Goal: Use online tool/utility: Utilize a website feature to perform a specific function

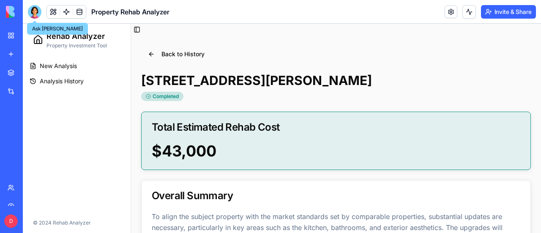
click at [33, 10] on div at bounding box center [35, 12] width 14 height 14
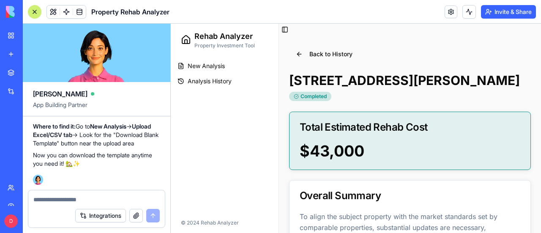
click at [115, 198] on textarea at bounding box center [96, 199] width 126 height 8
type textarea "*"
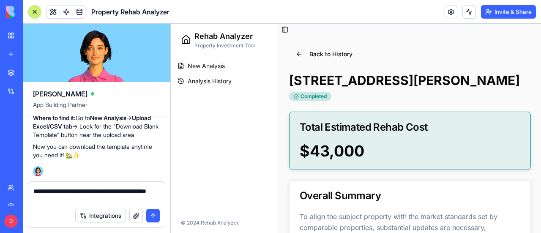
type textarea "**********"
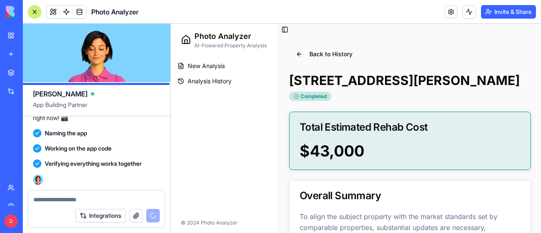
scroll to position [5140, 0]
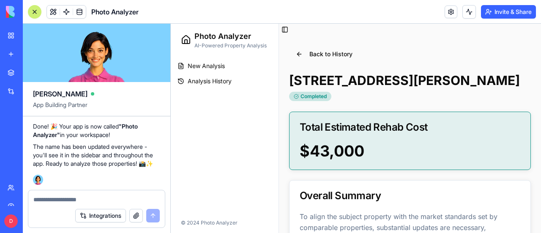
click at [31, 33] on div "My Workspace" at bounding box center [25, 35] width 11 height 8
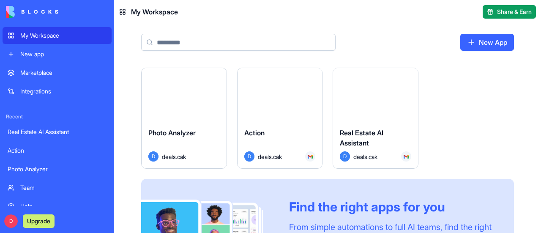
click at [184, 132] on span "Photo Analyzer" at bounding box center [171, 133] width 47 height 8
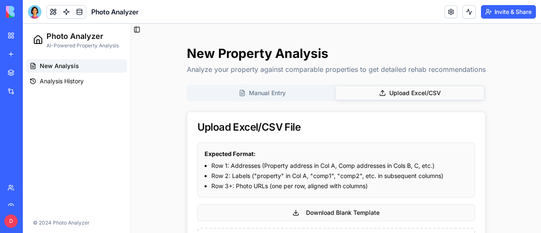
click at [422, 88] on button "Upload Excel/CSV" at bounding box center [410, 93] width 148 height 14
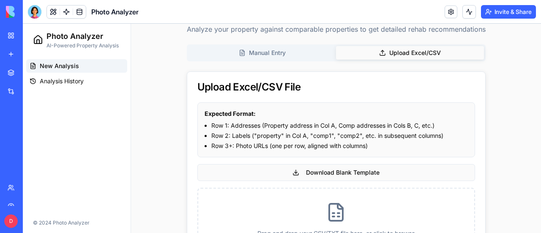
scroll to position [85, 0]
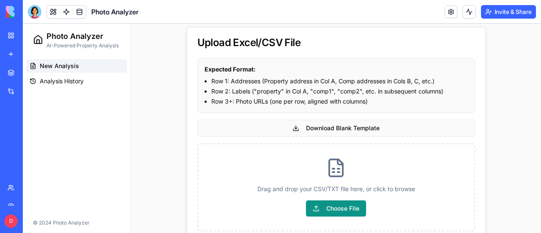
click at [346, 206] on span "Choose File" at bounding box center [336, 208] width 61 height 17
click at [23, 24] on input "Choose File" at bounding box center [23, 24] width 0 height 0
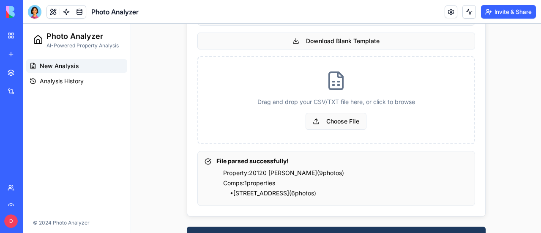
scroll to position [193, 0]
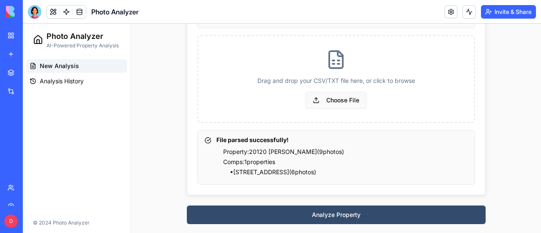
click at [342, 213] on button "Analyze Property" at bounding box center [336, 215] width 299 height 19
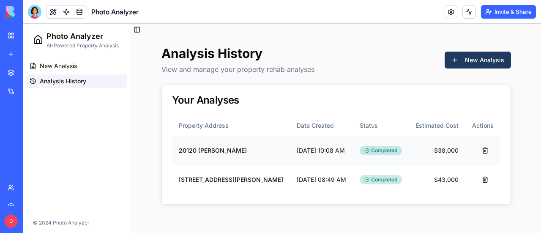
click at [232, 147] on td "20120 [PERSON_NAME]" at bounding box center [231, 150] width 118 height 29
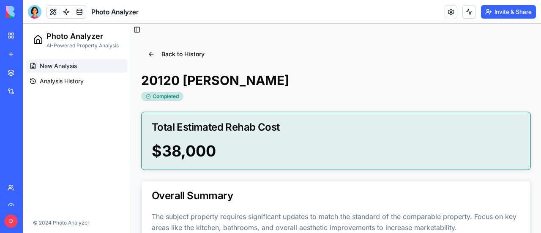
click at [63, 66] on span "New Analysis" at bounding box center [58, 66] width 37 height 8
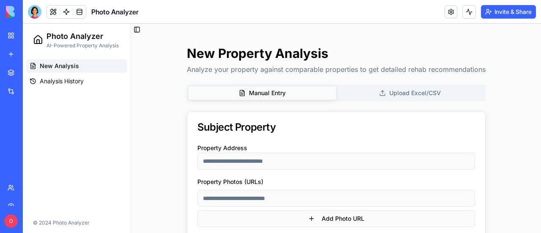
click at [415, 89] on button "Upload Excel/CSV" at bounding box center [410, 93] width 148 height 14
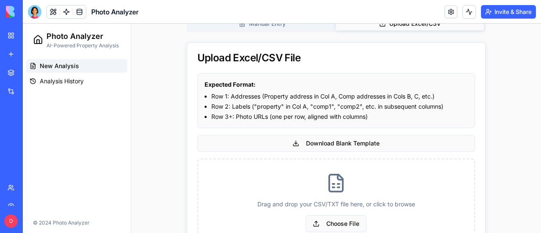
scroll to position [103, 0]
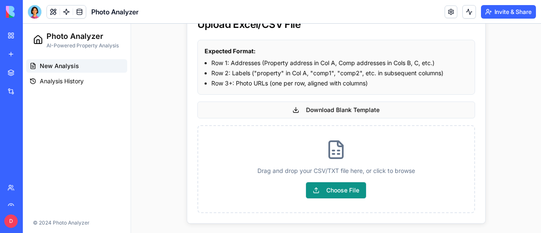
click at [343, 191] on span "Choose File" at bounding box center [336, 190] width 61 height 17
click at [23, 24] on input "Choose File" at bounding box center [23, 24] width 0 height 0
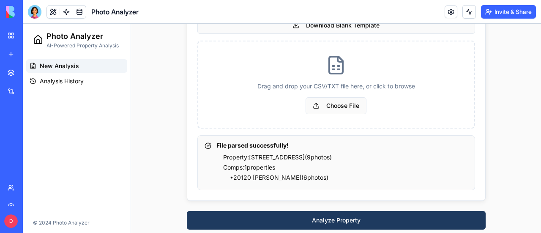
scroll to position [193, 0]
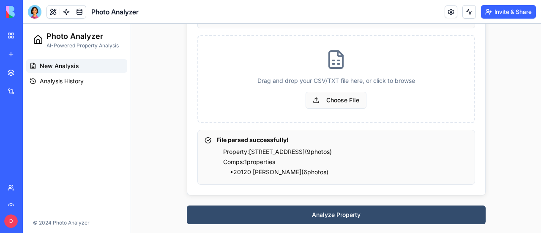
click at [322, 214] on button "Analyze Property" at bounding box center [336, 215] width 299 height 19
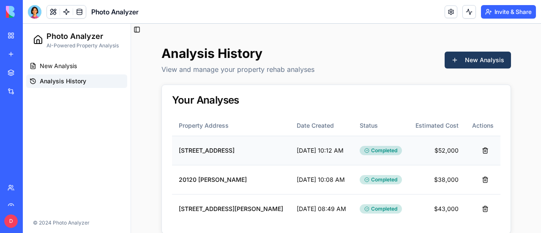
click at [210, 148] on td "[STREET_ADDRESS]" at bounding box center [231, 150] width 118 height 29
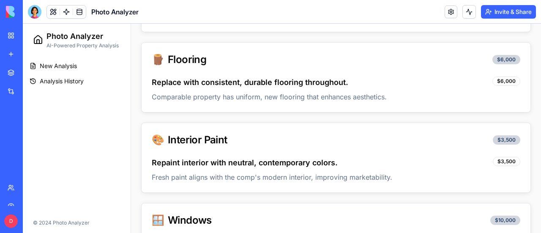
scroll to position [530, 0]
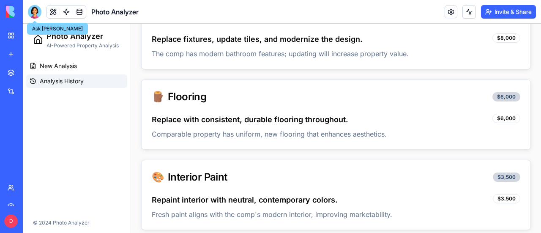
click at [65, 81] on span "Analysis History" at bounding box center [62, 81] width 44 height 8
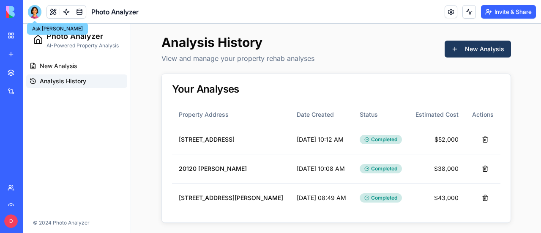
scroll to position [10, 0]
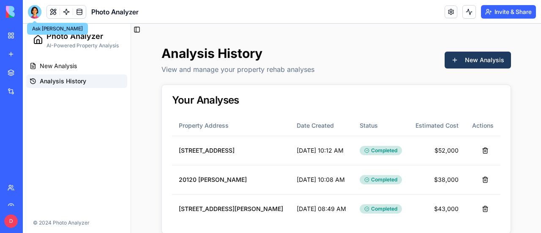
click at [36, 10] on div at bounding box center [35, 12] width 14 height 14
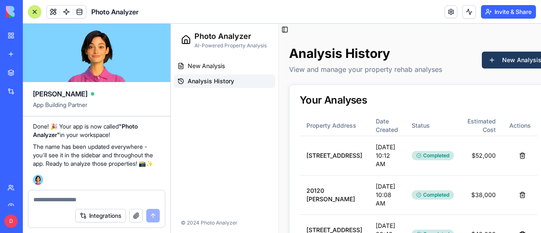
click at [53, 198] on textarea at bounding box center [96, 199] width 126 height 8
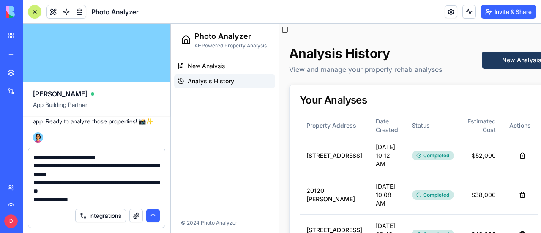
type textarea "**********"
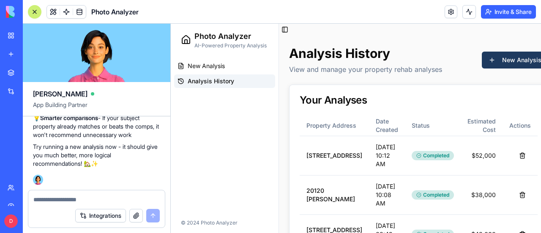
scroll to position [5612, 0]
click at [493, 57] on button "New Analysis" at bounding box center [515, 60] width 66 height 17
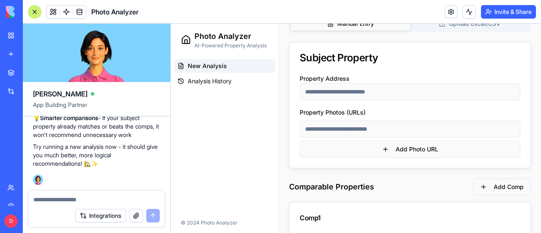
scroll to position [85, 0]
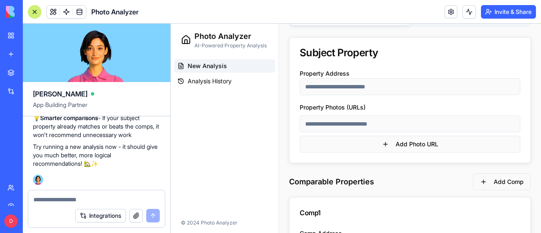
click at [34, 12] on div at bounding box center [34, 11] width 7 height 7
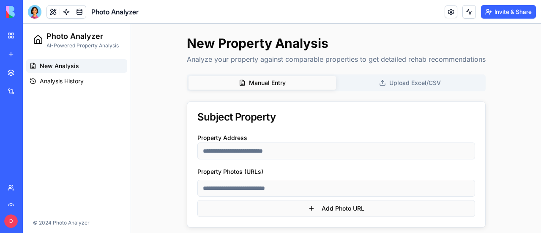
scroll to position [0, 0]
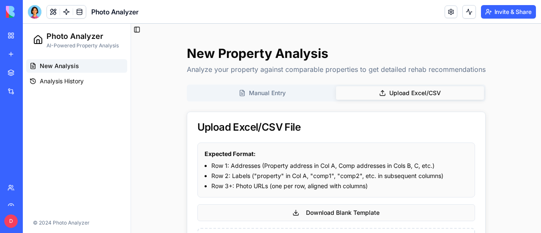
click at [420, 92] on button "Upload Excel/CSV" at bounding box center [410, 93] width 148 height 14
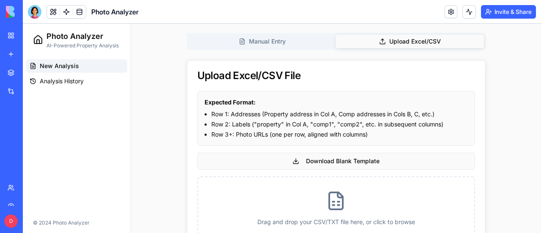
scroll to position [103, 0]
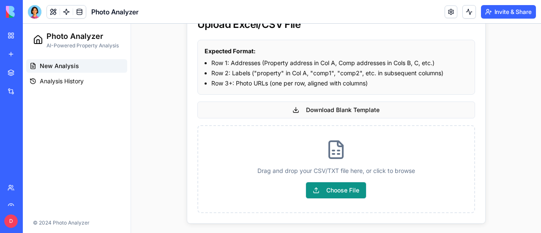
click at [342, 190] on span "Choose File" at bounding box center [336, 190] width 61 height 17
click at [23, 24] on input "Choose File" at bounding box center [23, 24] width 0 height 0
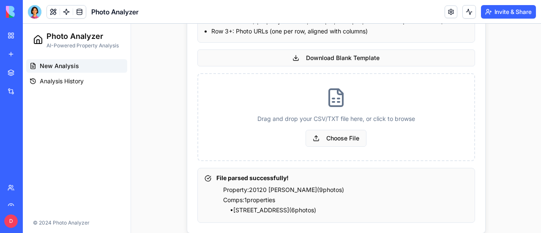
scroll to position [193, 0]
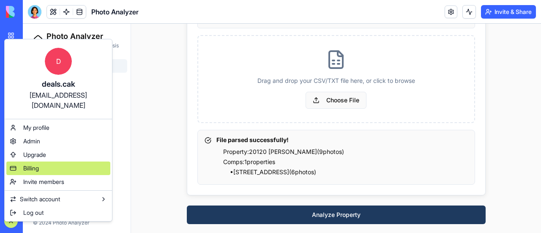
click at [42, 162] on div "Billing" at bounding box center [58, 169] width 104 height 14
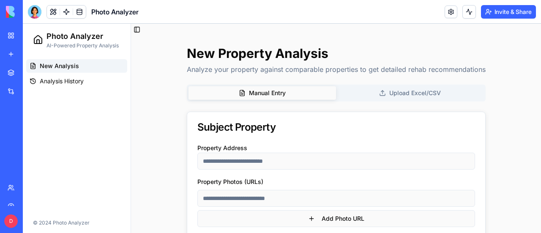
click at [420, 91] on button "Upload Excel/CSV" at bounding box center [410, 93] width 148 height 14
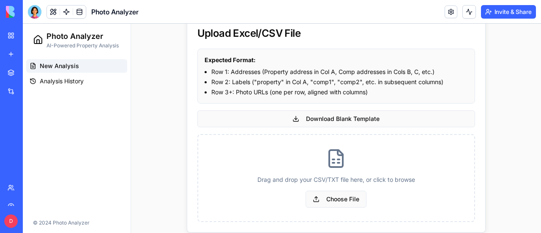
scroll to position [103, 0]
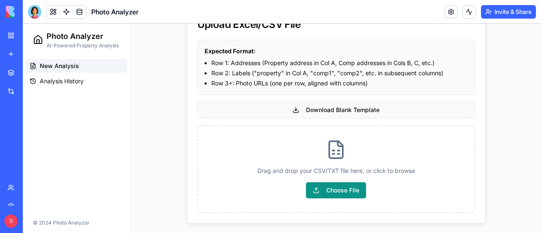
click at [345, 192] on span "Choose File" at bounding box center [336, 190] width 61 height 17
click at [23, 24] on input "Choose File" at bounding box center [23, 24] width 0 height 0
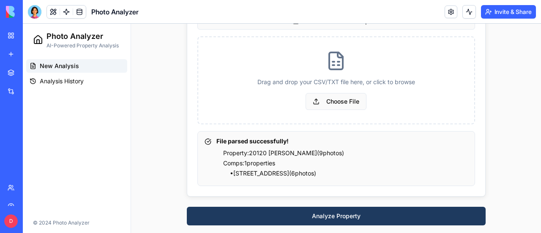
scroll to position [193, 0]
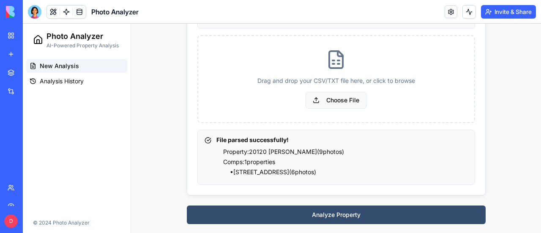
click at [332, 214] on button "Analyze Property" at bounding box center [336, 215] width 299 height 19
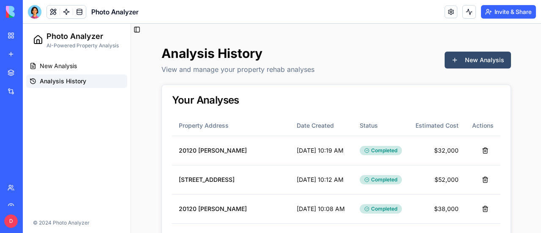
click at [475, 60] on button "New Analysis" at bounding box center [478, 60] width 66 height 17
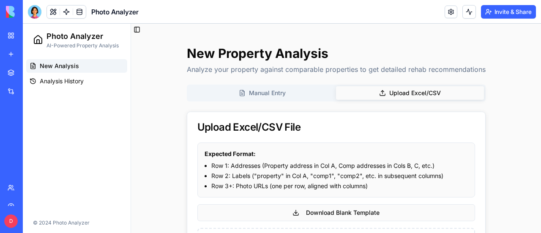
click at [424, 93] on button "Upload Excel/CSV" at bounding box center [410, 93] width 148 height 14
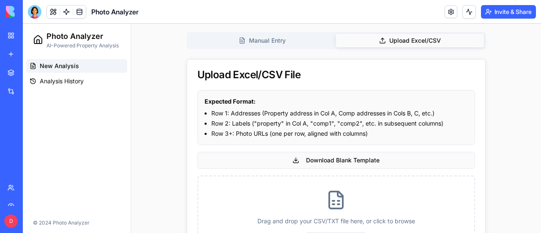
scroll to position [103, 0]
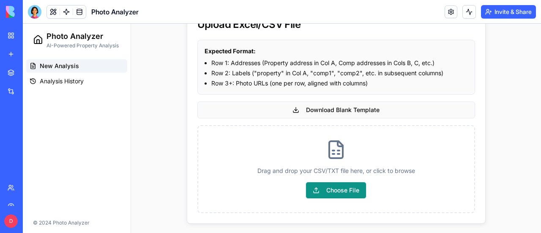
click at [337, 192] on span "Choose File" at bounding box center [336, 190] width 61 height 17
click at [23, 24] on input "Choose File" at bounding box center [23, 24] width 0 height 0
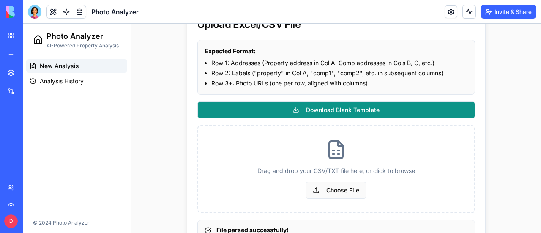
scroll to position [193, 0]
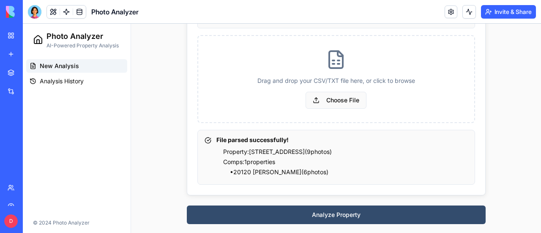
click at [332, 212] on button "Analyze Property" at bounding box center [336, 215] width 299 height 19
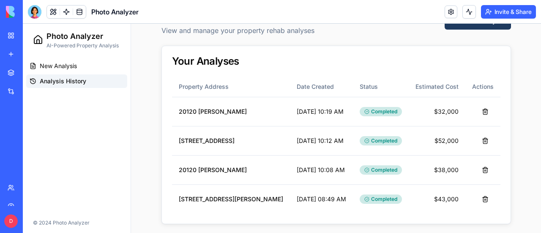
scroll to position [68, 0]
